Goal: Book appointment/travel/reservation

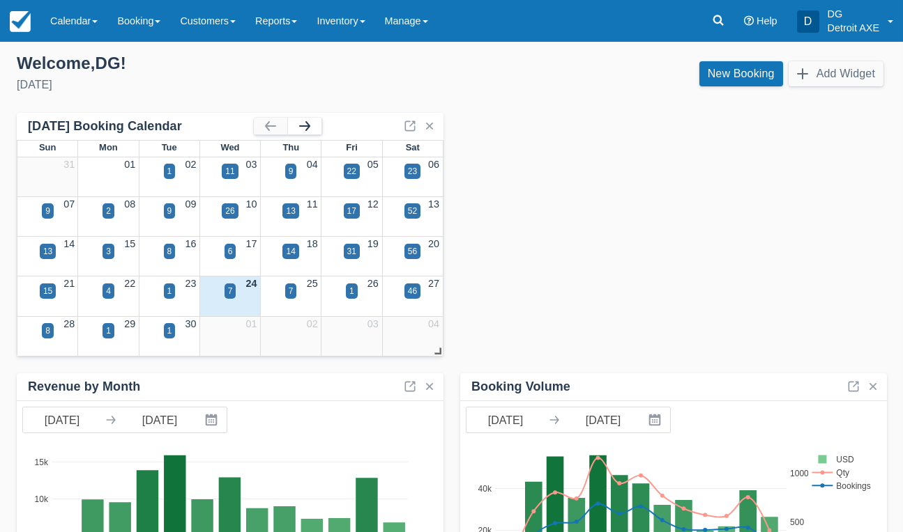
click at [314, 121] on button "button" at bounding box center [304, 126] width 33 height 17
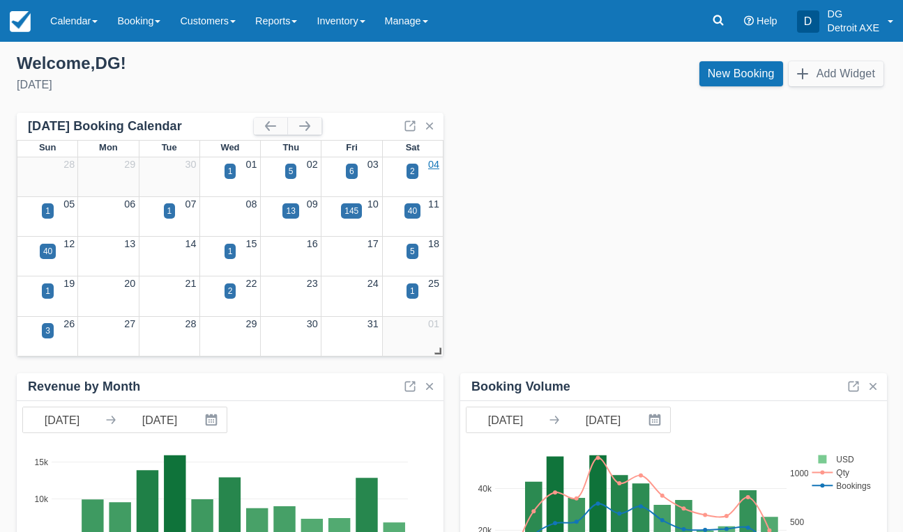
click at [436, 162] on link "04" at bounding box center [433, 164] width 11 height 11
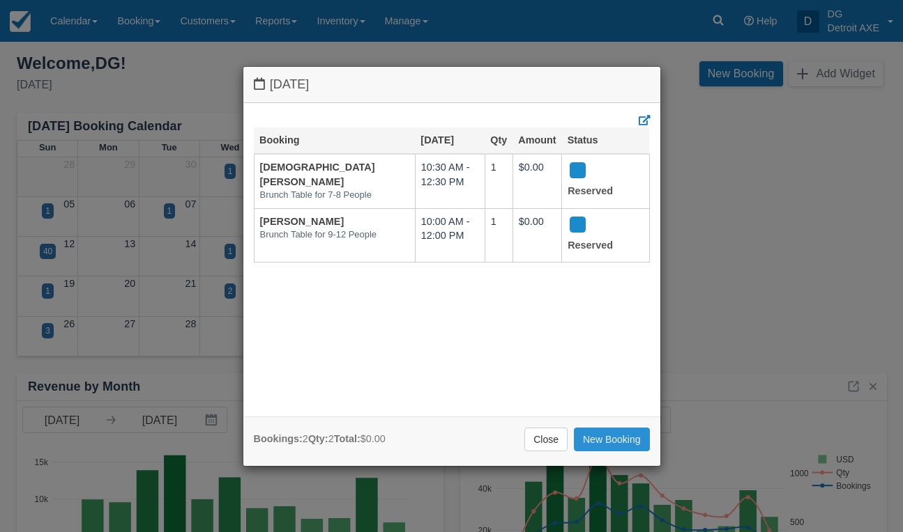
click at [596, 441] on link "New Booking" at bounding box center [612, 440] width 76 height 24
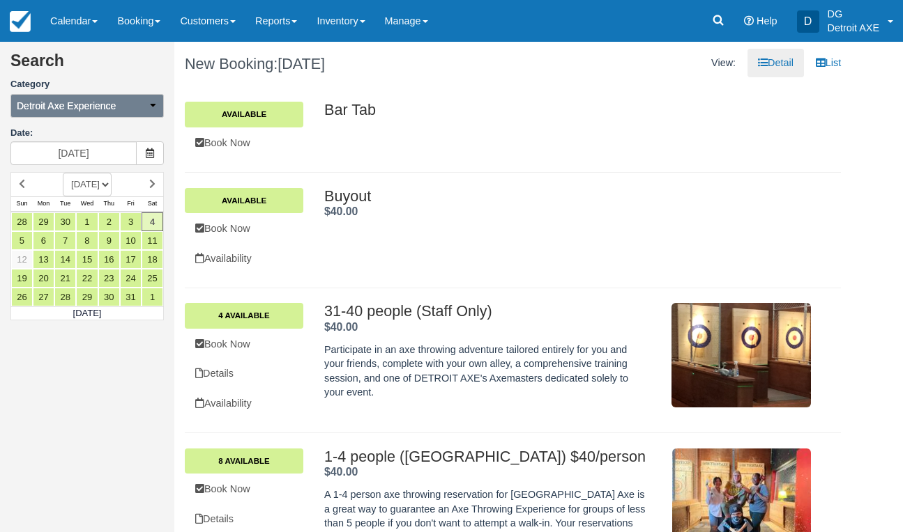
click at [140, 107] on button "Detroit Axe Experience" at bounding box center [86, 106] width 153 height 24
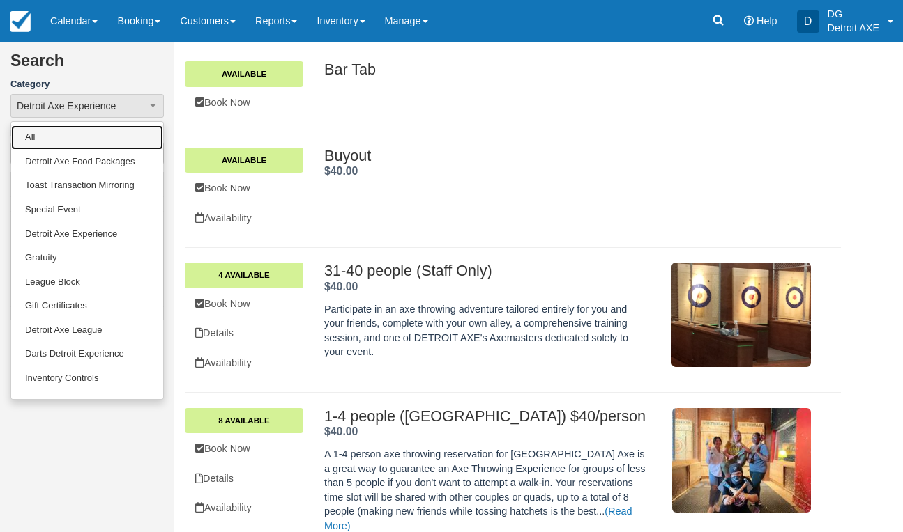
click at [102, 138] on link "All" at bounding box center [87, 137] width 152 height 24
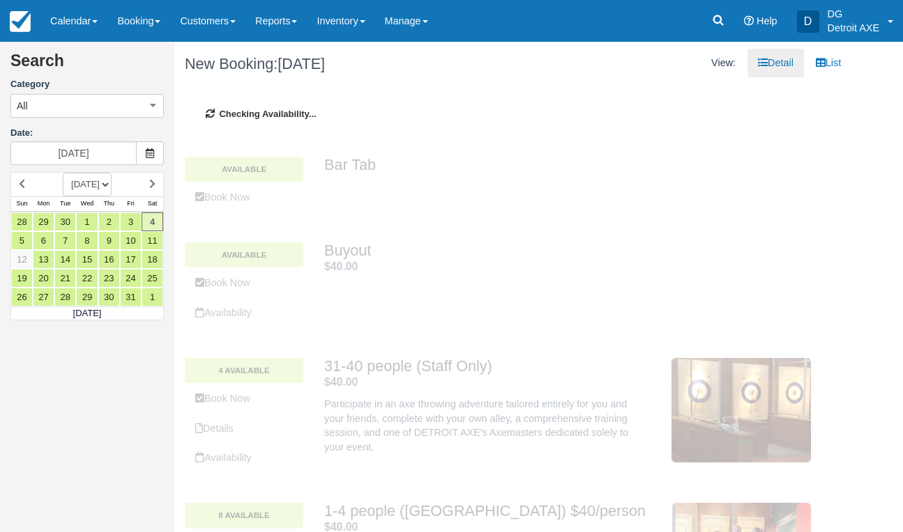
click at [341, 220] on div "Bar Tab Available Book Now Bar Tab ." at bounding box center [513, 184] width 656 height 86
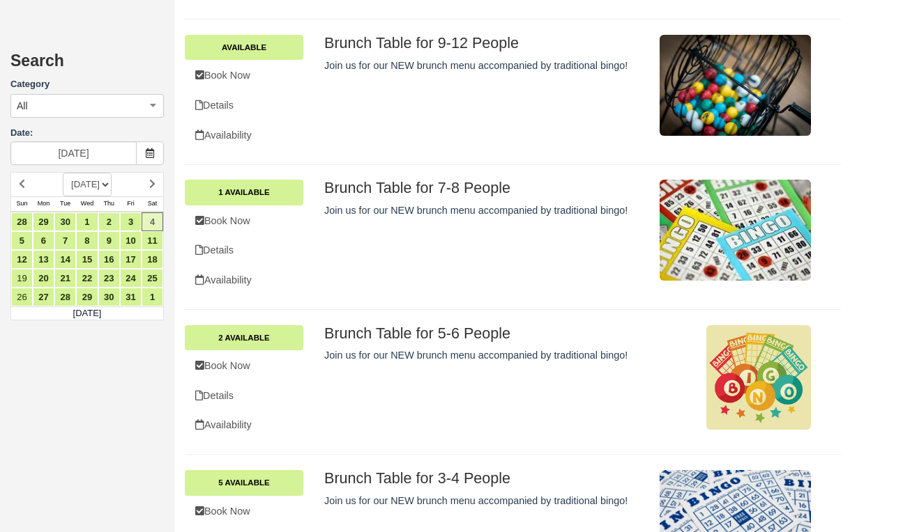
scroll to position [2014, 0]
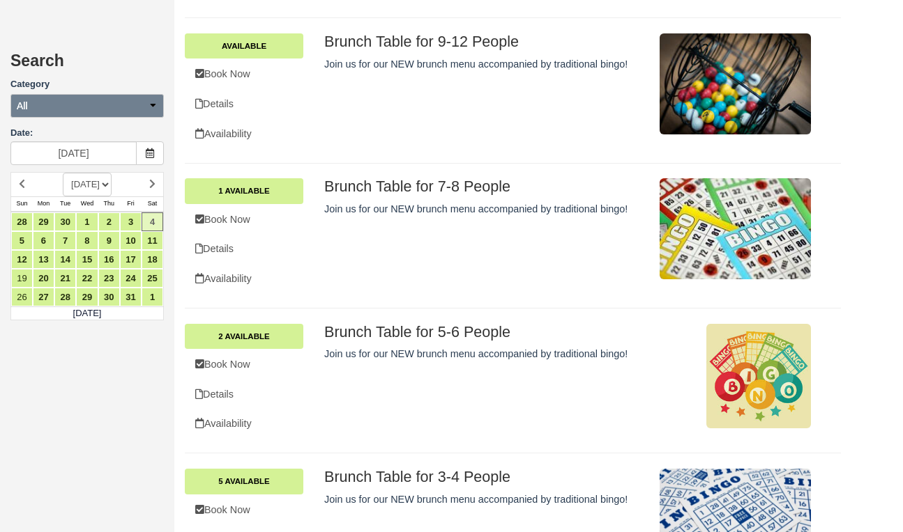
click at [139, 111] on button "All" at bounding box center [86, 106] width 153 height 24
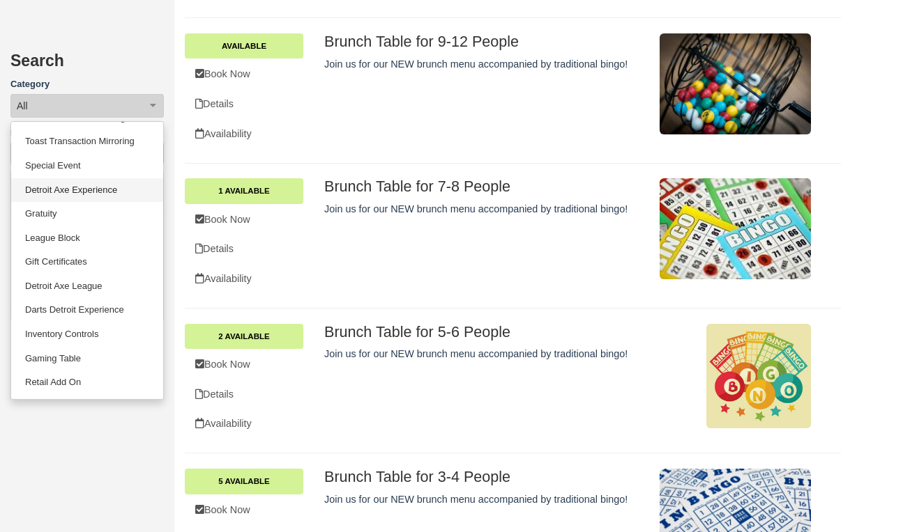
scroll to position [67, 0]
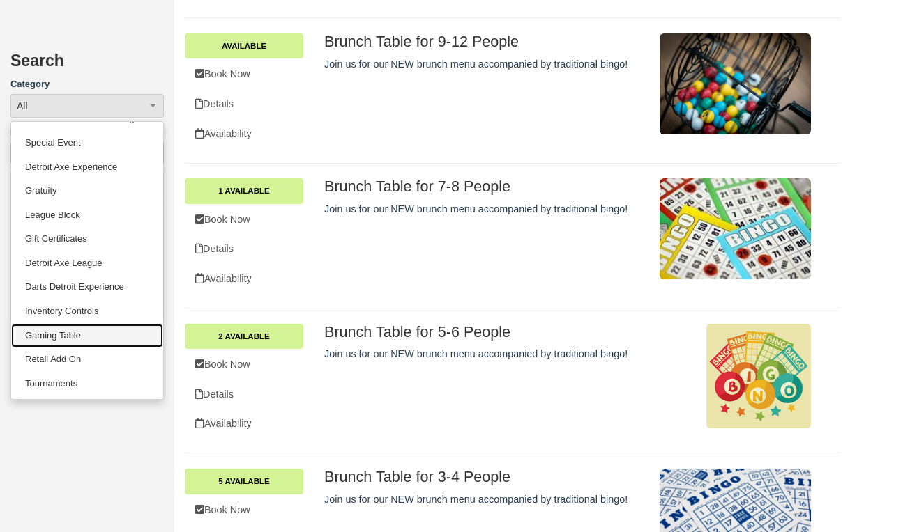
click at [87, 331] on link "Gaming Table" at bounding box center [87, 336] width 152 height 24
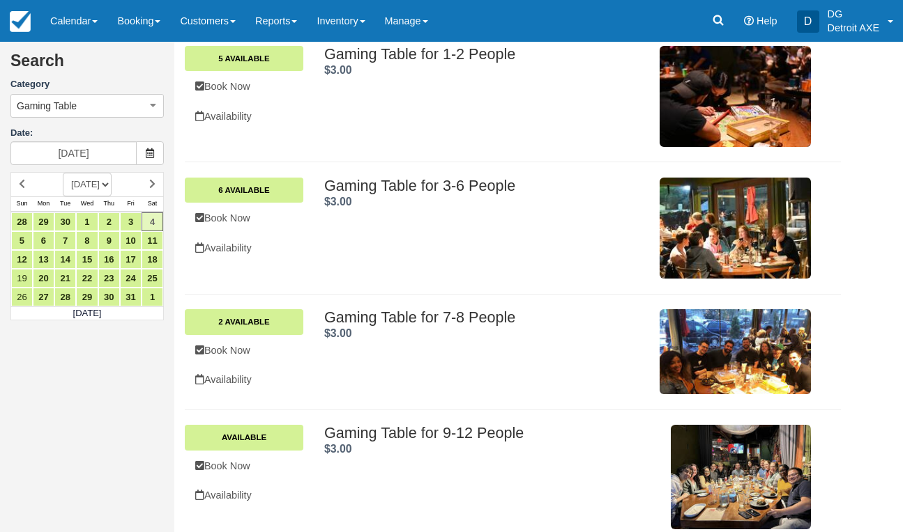
scroll to position [0, 0]
